Goal: Transaction & Acquisition: Book appointment/travel/reservation

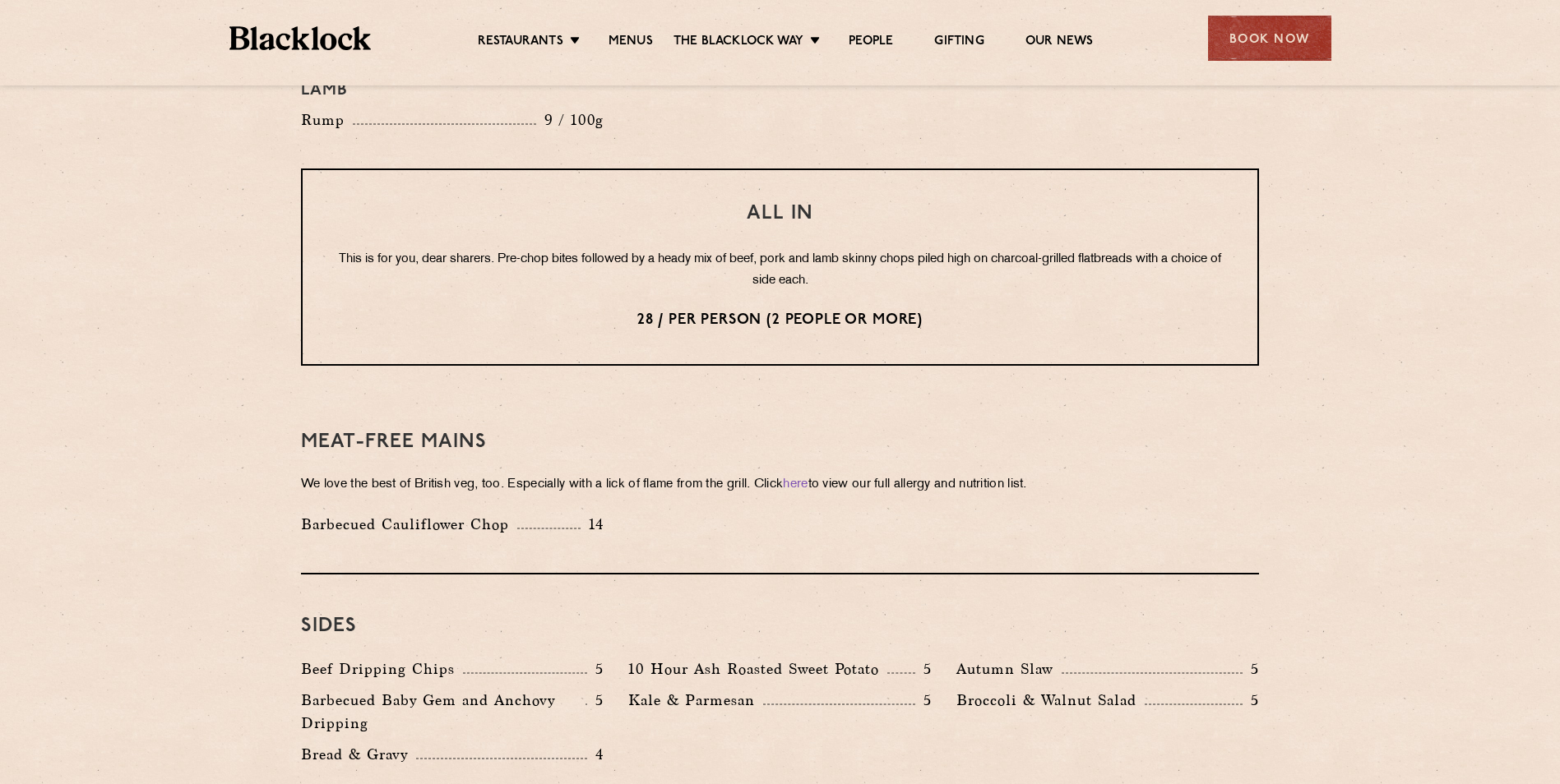
scroll to position [1973, 0]
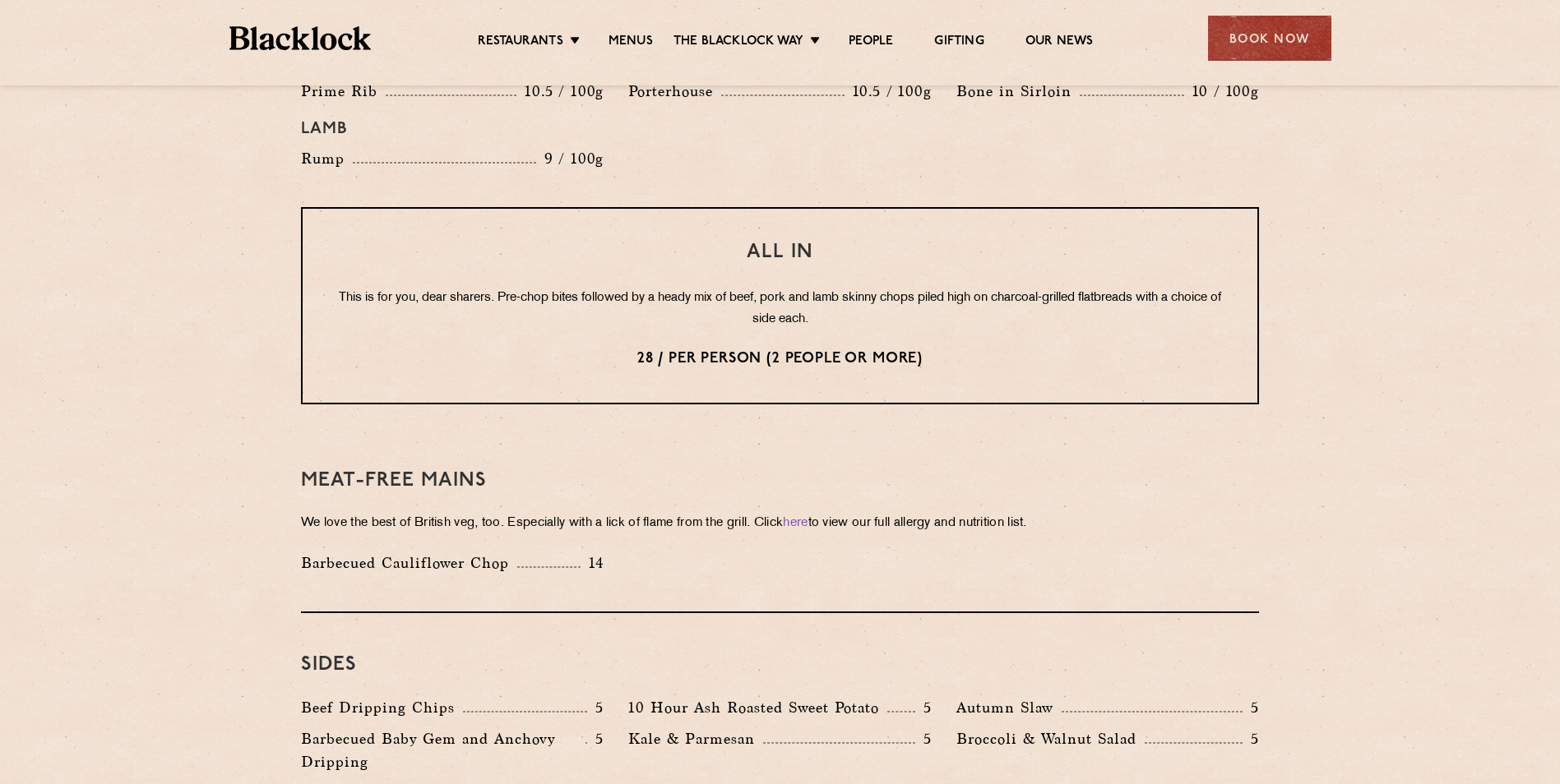
click at [1255, 45] on div "Book Now" at bounding box center [1269, 38] width 123 height 46
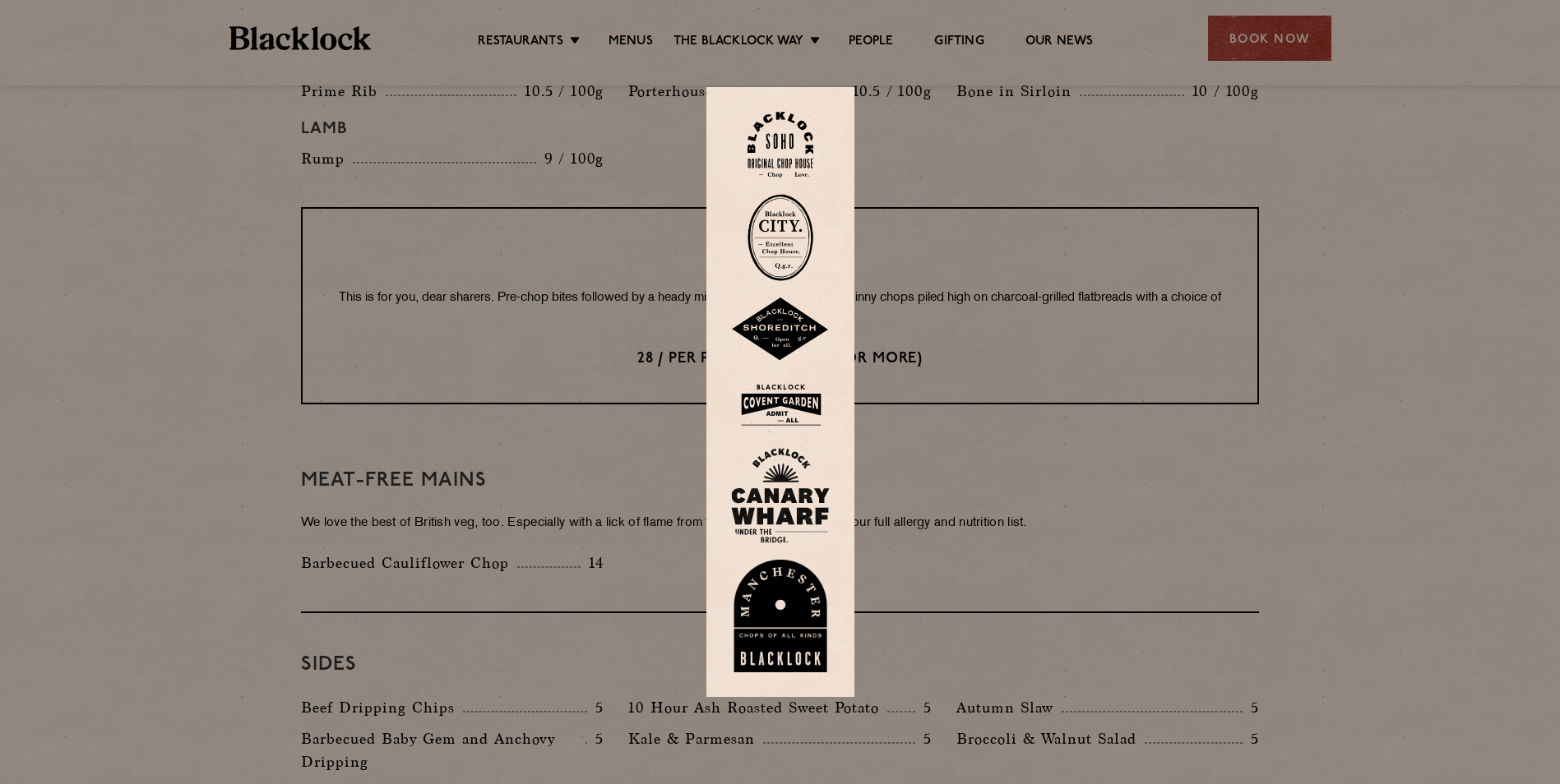
click at [789, 510] on img at bounding box center [780, 495] width 99 height 95
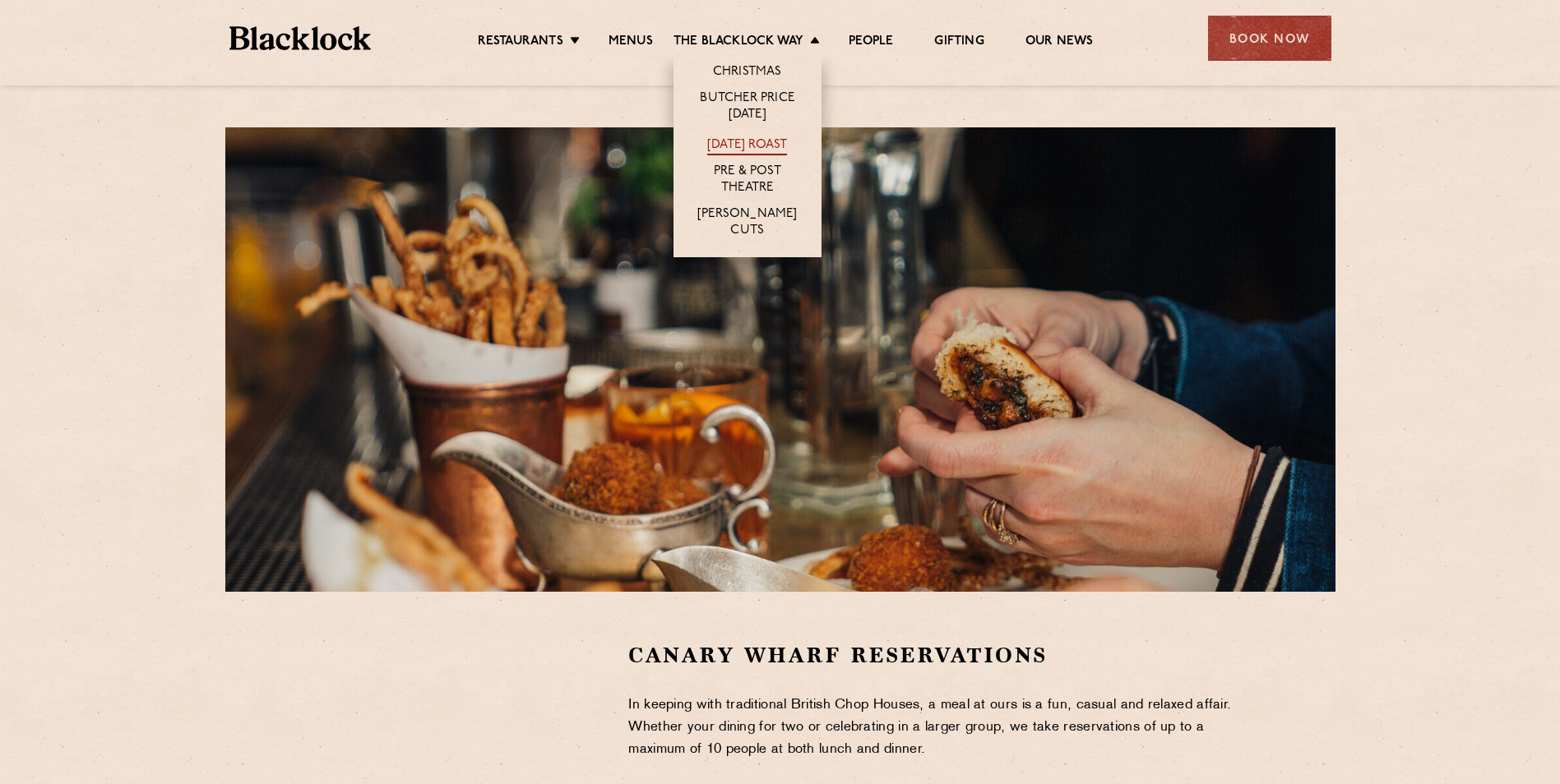
click at [767, 143] on link "[DATE] Roast" at bounding box center [746, 146] width 80 height 18
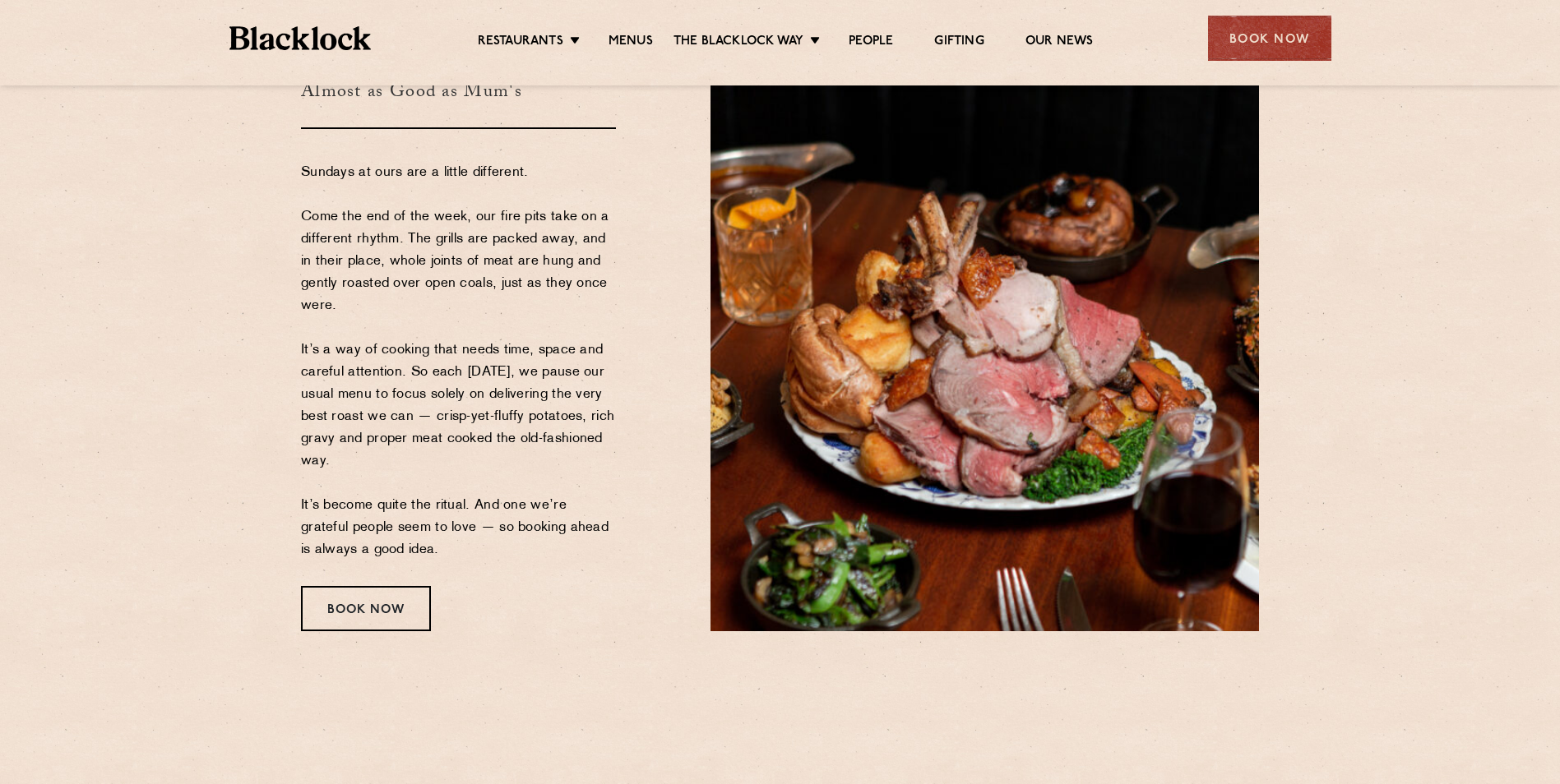
scroll to position [164, 0]
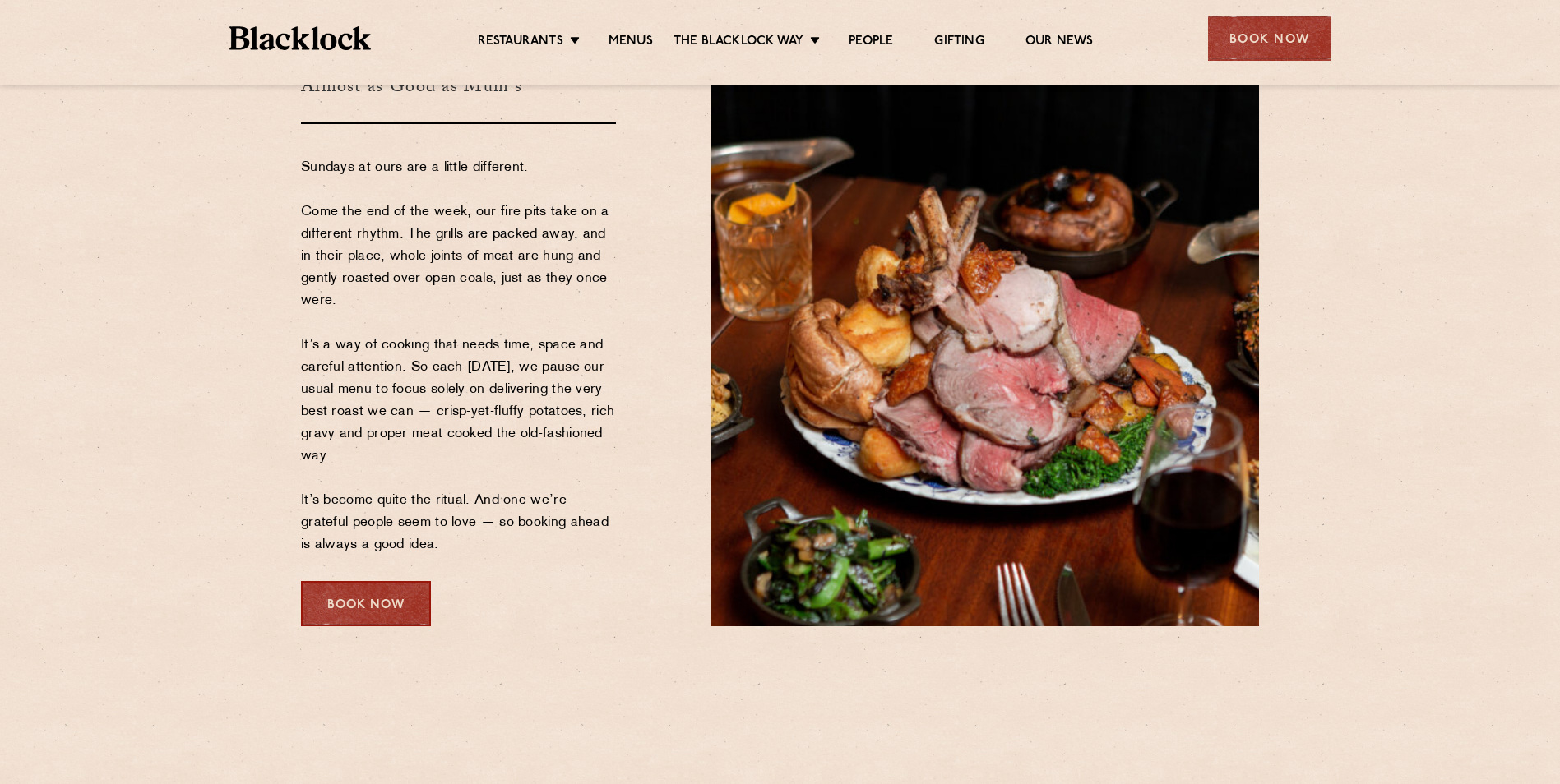
click at [382, 603] on div "Book Now" at bounding box center [365, 603] width 130 height 46
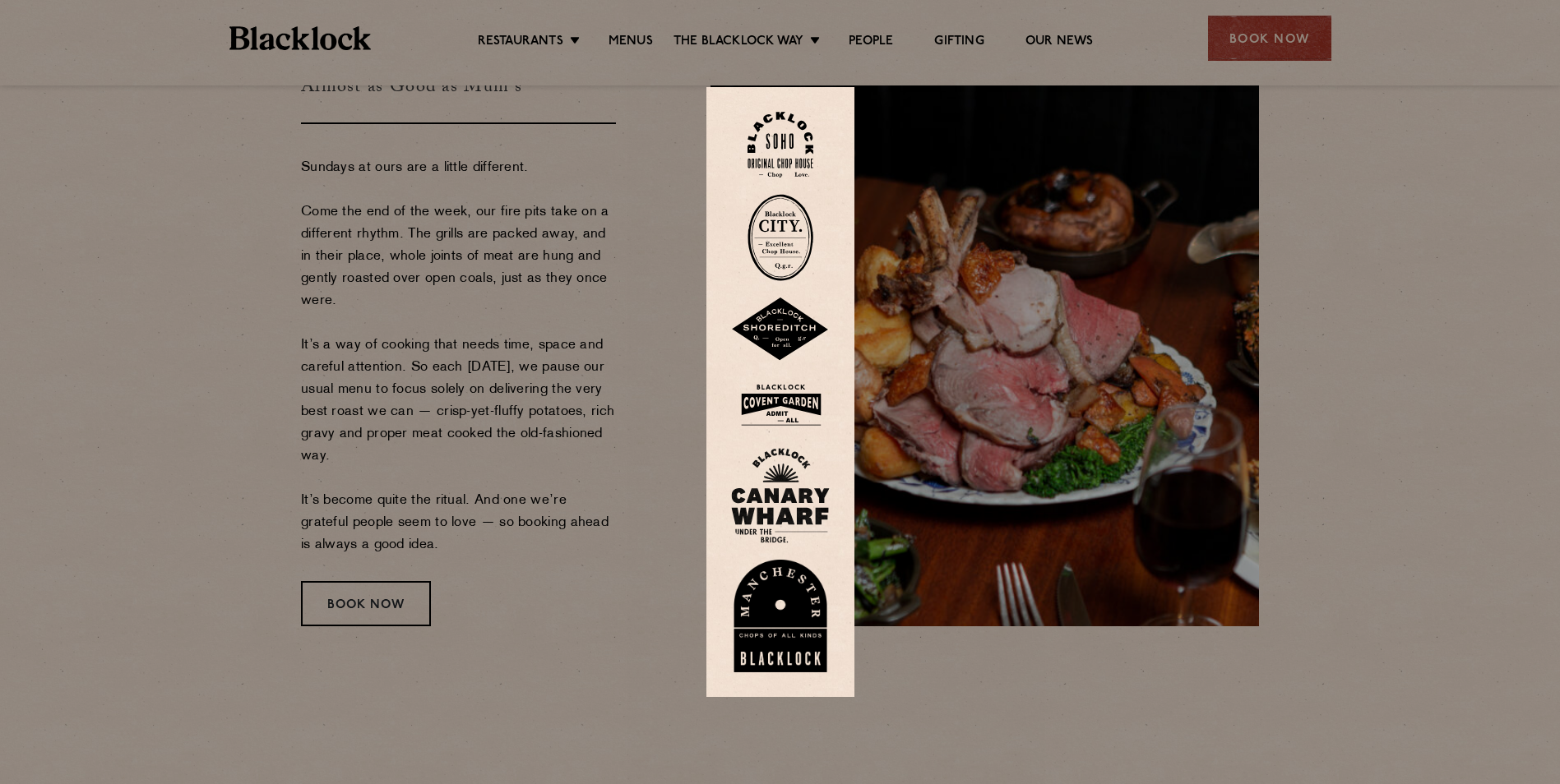
click at [779, 507] on img at bounding box center [780, 495] width 99 height 95
